Goal: Answer question/provide support: Share knowledge or assist other users

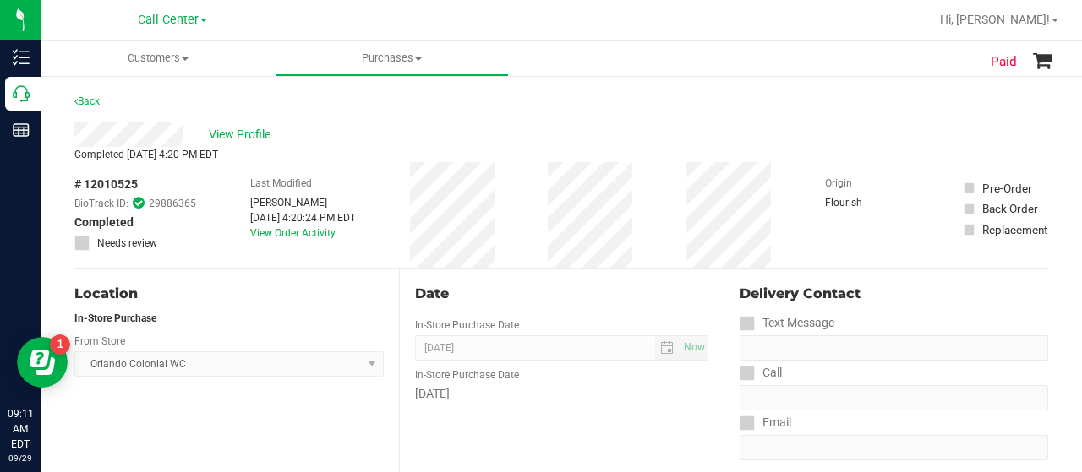
scroll to position [14, 0]
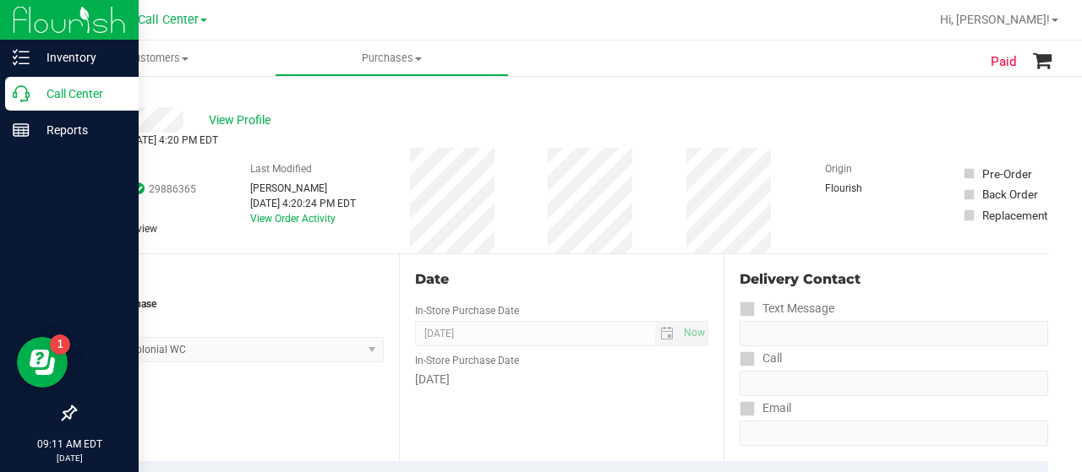
drag, startPoint x: 0, startPoint y: 0, endPoint x: 20, endPoint y: 96, distance: 97.6
click at [20, 96] on icon at bounding box center [21, 93] width 17 height 17
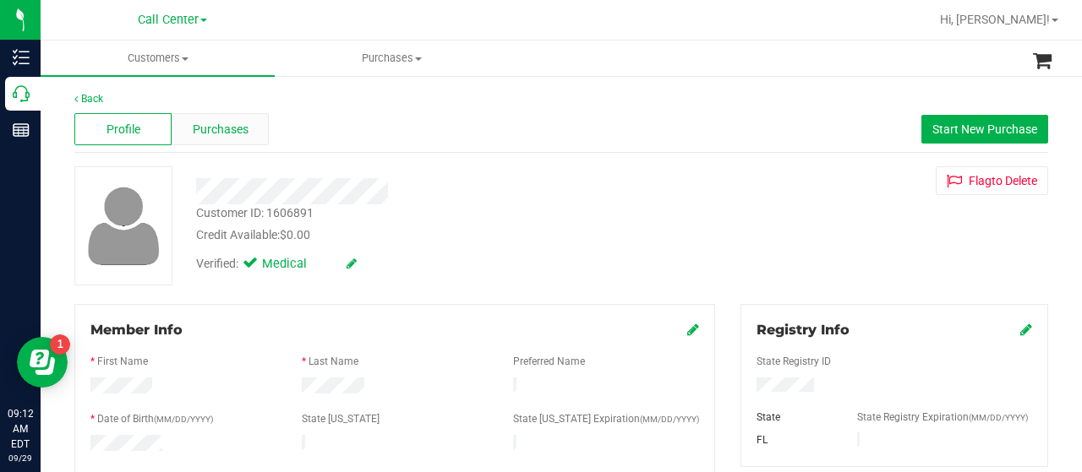
click at [210, 128] on span "Purchases" at bounding box center [221, 130] width 56 height 18
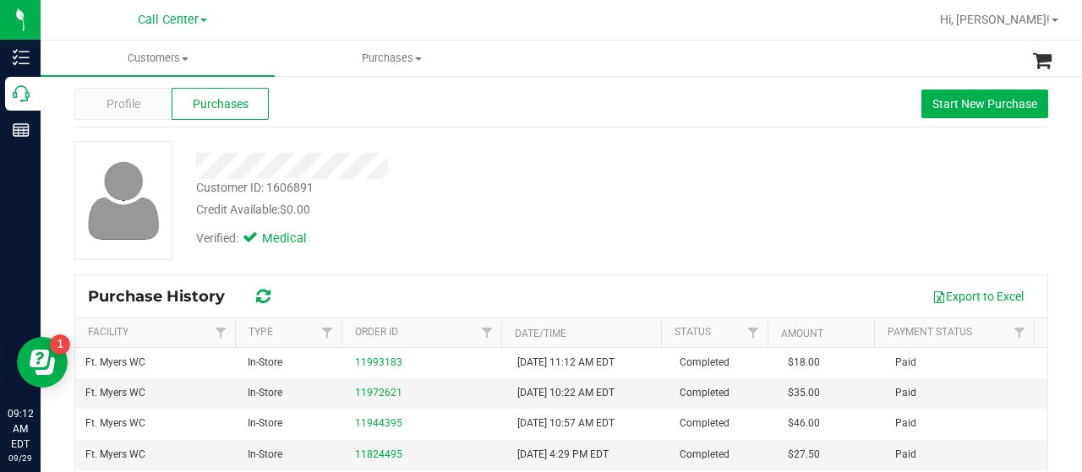
scroll to position [25, 0]
click at [122, 107] on span "Profile" at bounding box center [123, 105] width 34 height 18
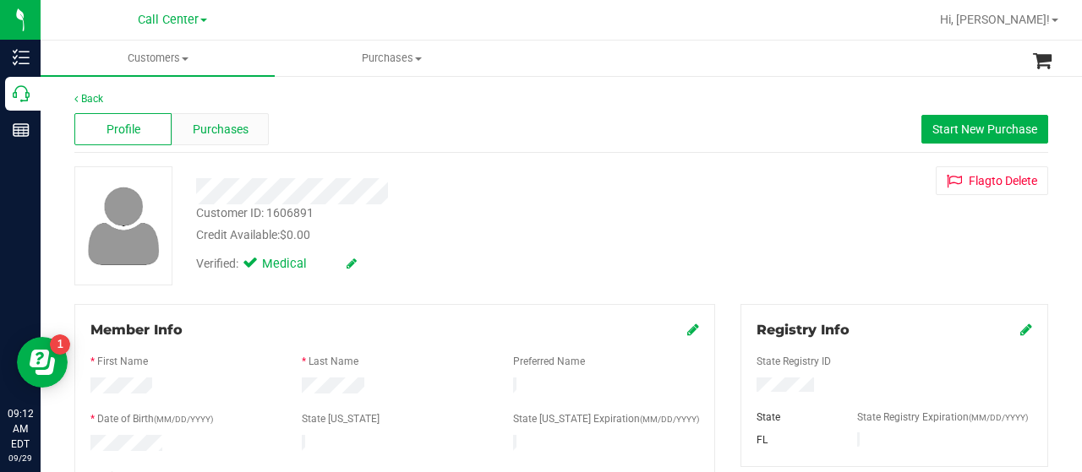
click at [208, 126] on span "Purchases" at bounding box center [221, 130] width 56 height 18
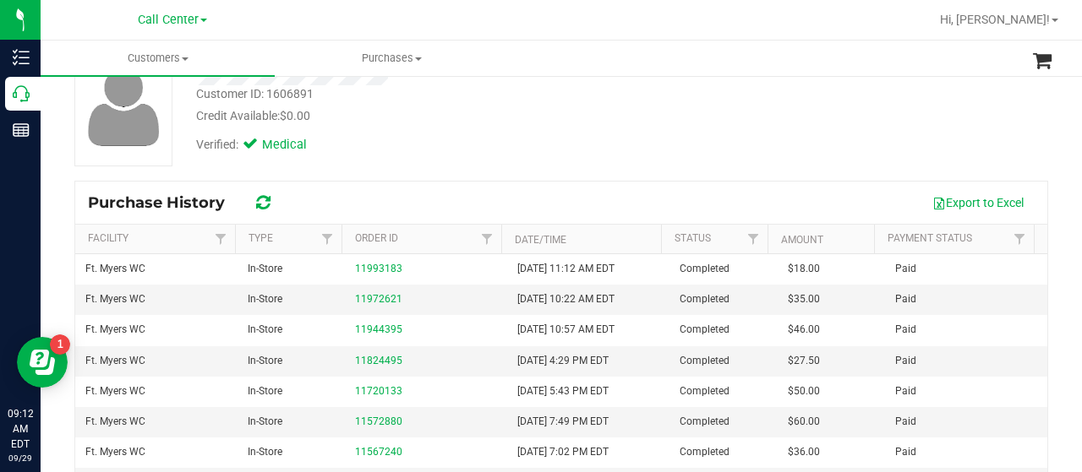
scroll to position [120, 0]
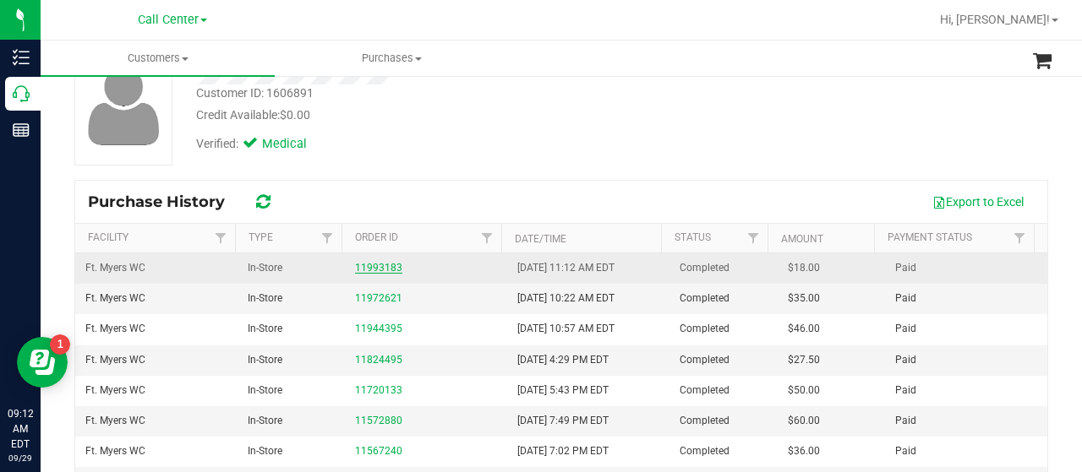
click at [355, 266] on link "11993183" at bounding box center [378, 268] width 47 height 12
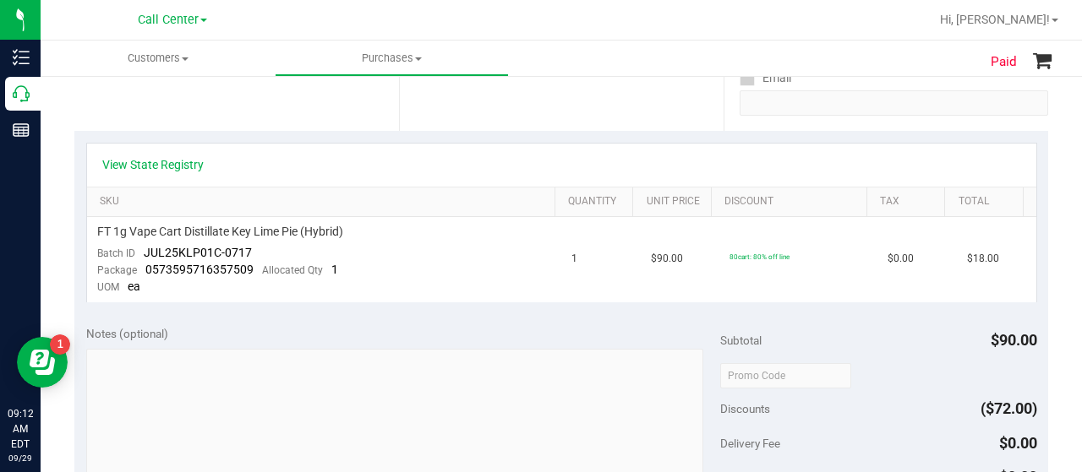
scroll to position [345, 0]
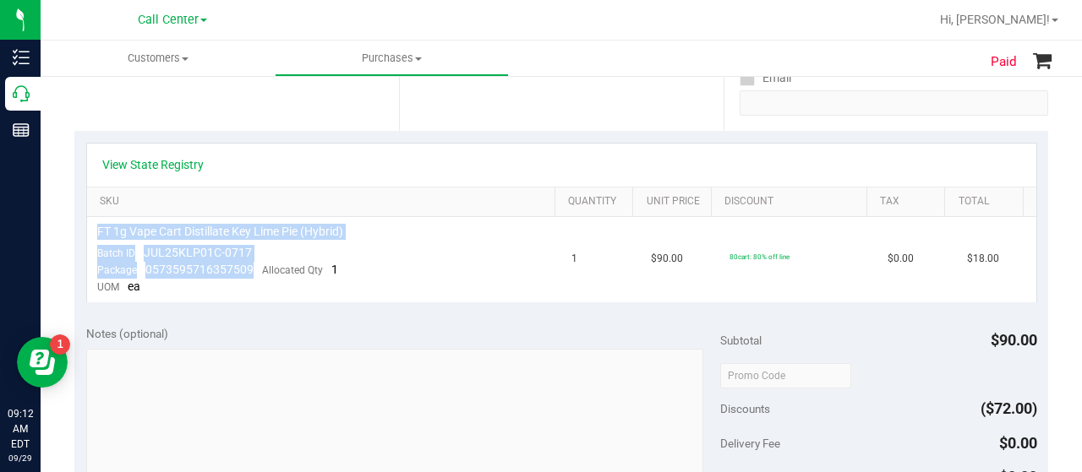
drag, startPoint x: 248, startPoint y: 265, endPoint x: 74, endPoint y: 235, distance: 176.6
click at [74, 235] on div "View State Registry SKU Quantity Unit Price Discount Tax Total FT 1g Vape Cart …" at bounding box center [561, 222] width 974 height 183
copy table "FT 1g Vape Cart Distillate Key Lime Pie (Hybrid) Batch ID JUL25KLP01C-0717 Pack…"
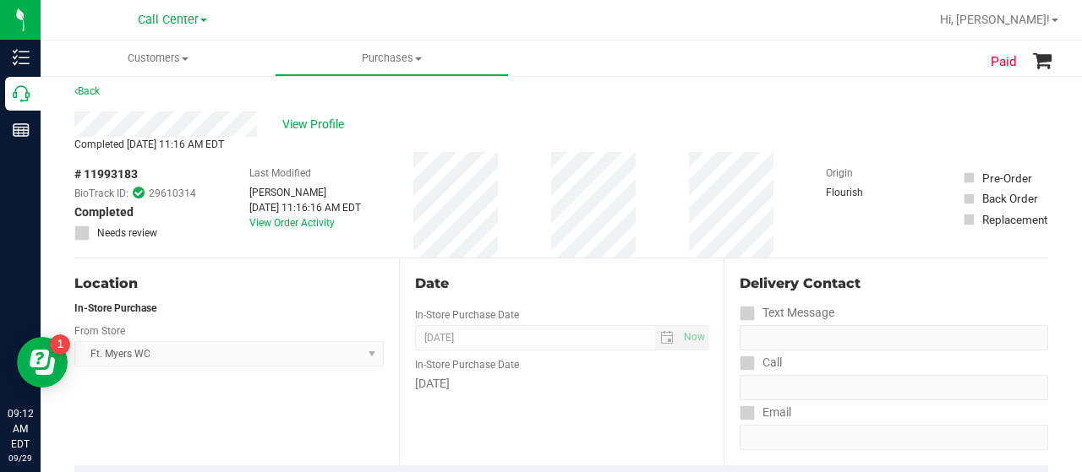
scroll to position [0, 0]
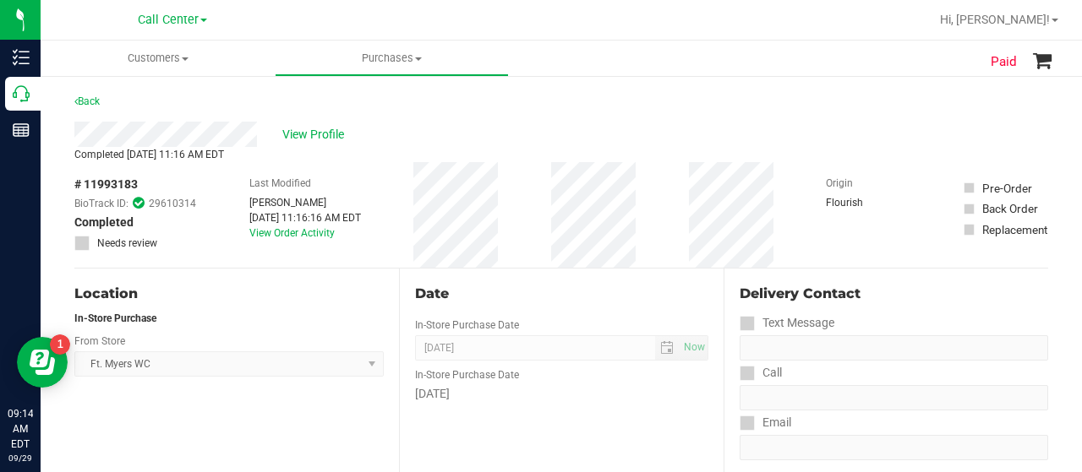
drag, startPoint x: 137, startPoint y: 183, endPoint x: 84, endPoint y: 182, distance: 53.3
click at [84, 182] on span "# 11993183" at bounding box center [105, 185] width 63 height 18
copy span "11993183"
click at [329, 138] on span "View Profile" at bounding box center [316, 135] width 68 height 18
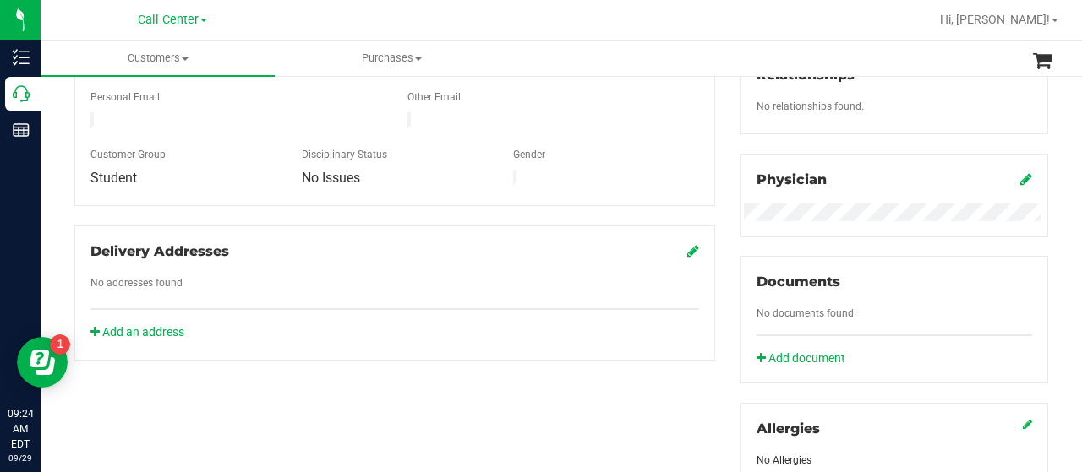
scroll to position [745, 0]
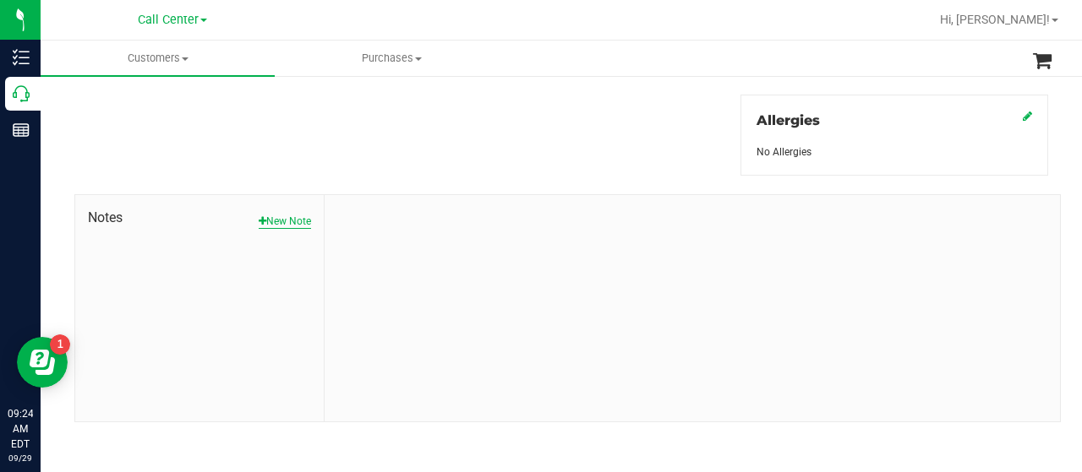
click at [267, 214] on button "New Note" at bounding box center [285, 221] width 52 height 15
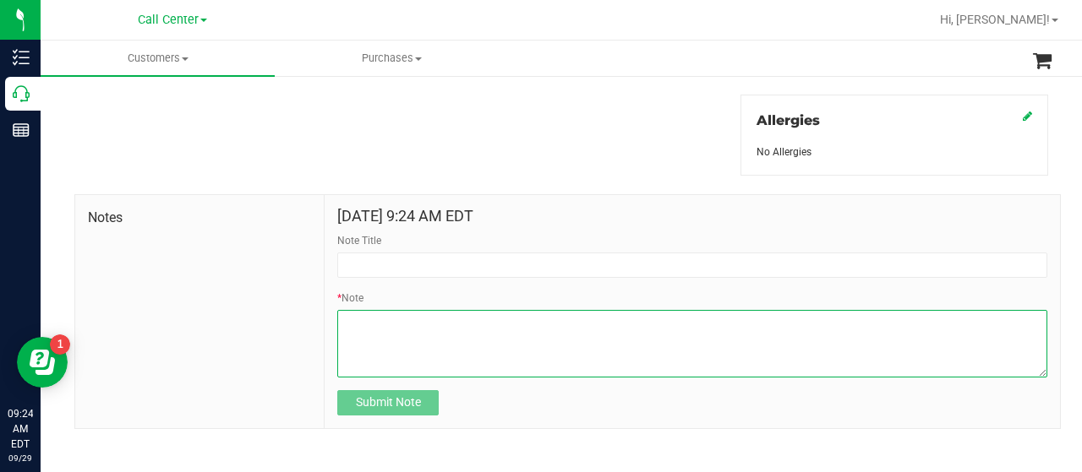
click at [419, 325] on textarea "* Note" at bounding box center [692, 344] width 710 height 68
paste textarea "Completed By: [PERSON_NAME] Contact Reasons: feedback.complaint.product1 Order …"
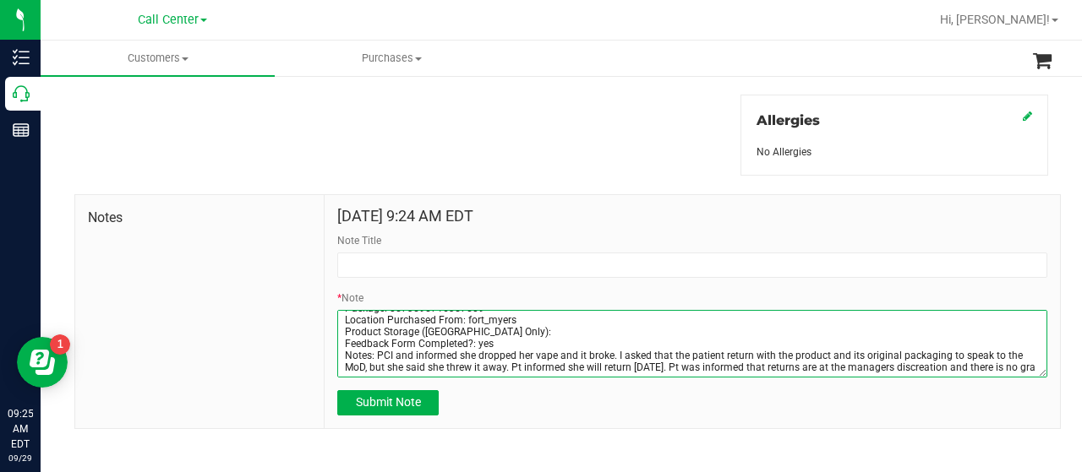
scroll to position [96, 0]
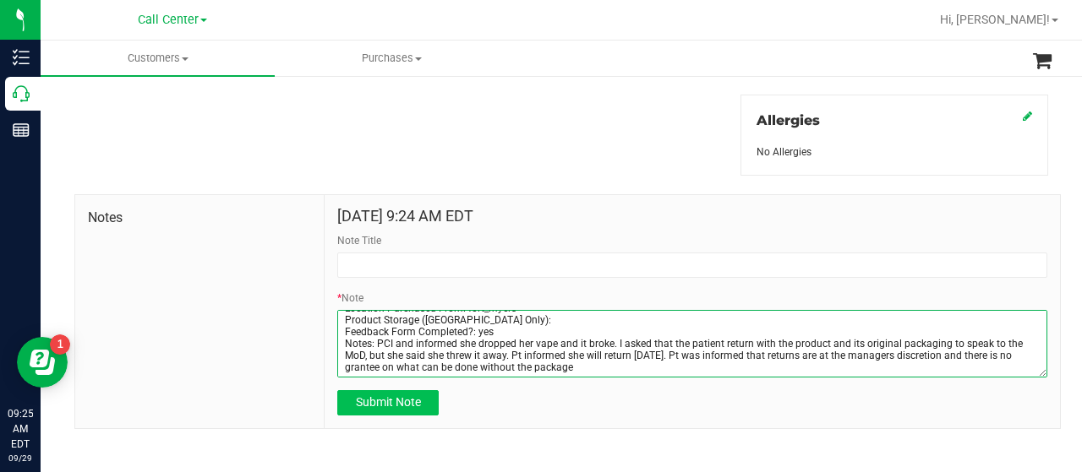
type textarea "Completed By: [PERSON_NAME] Contact Reasons: feedback.complaint.product1 Order …"
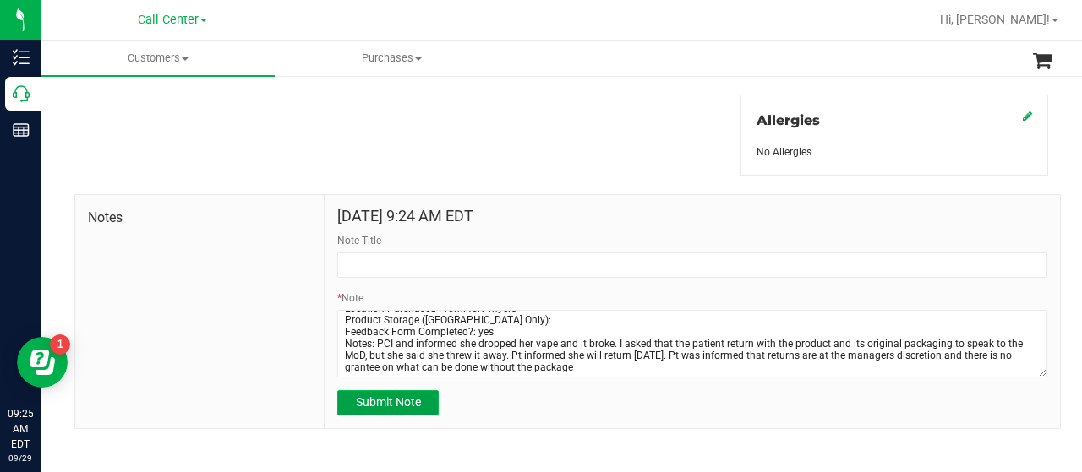
click at [369, 403] on span "Submit Note" at bounding box center [388, 403] width 65 height 14
type input "[DATE] 9:25 AM EDT"
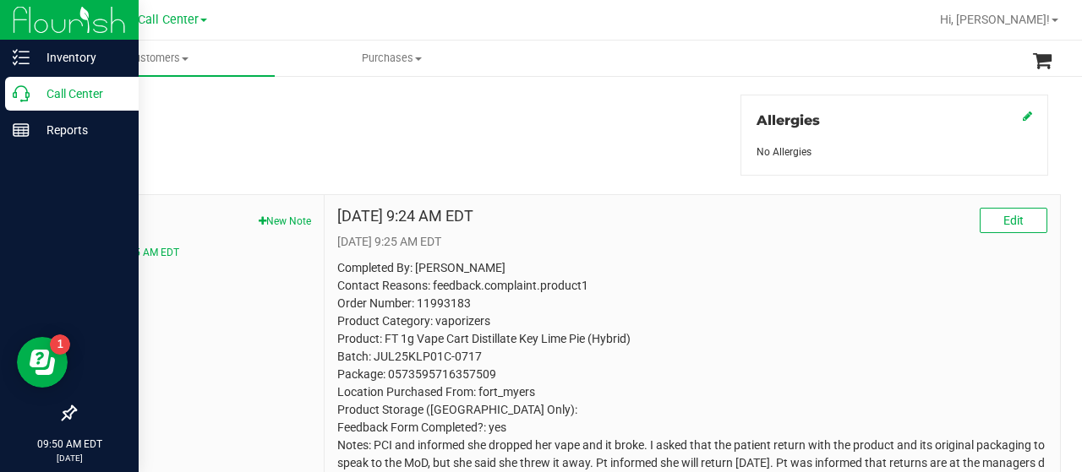
click at [27, 90] on icon at bounding box center [21, 93] width 17 height 17
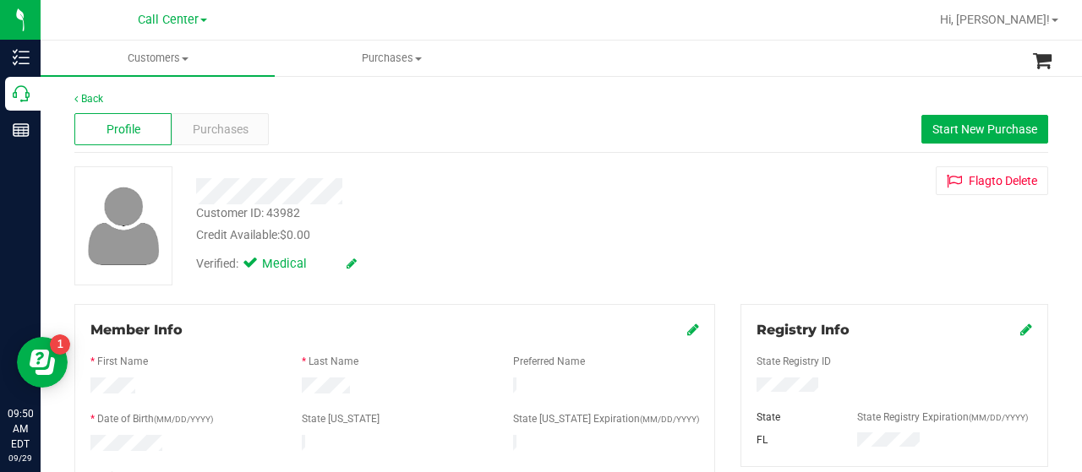
click at [744, 385] on div at bounding box center [894, 387] width 301 height 19
drag, startPoint x: 746, startPoint y: 385, endPoint x: 826, endPoint y: 385, distance: 79.5
click at [826, 385] on div at bounding box center [894, 387] width 301 height 19
